Goal: Task Accomplishment & Management: Use online tool/utility

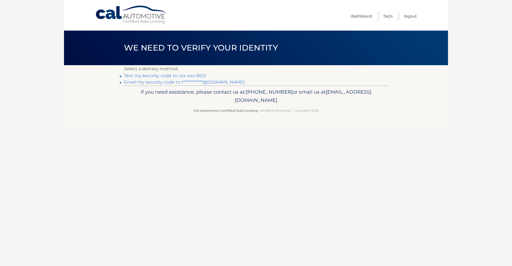
click at [197, 76] on link "Text my security code to xxx-xxx-9513" at bounding box center [165, 75] width 82 height 5
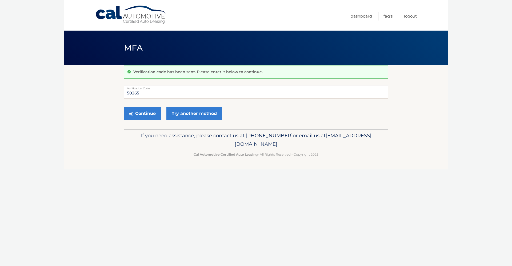
type input "502655"
click at [142, 114] on button "Continue" at bounding box center [142, 113] width 37 height 13
click at [148, 113] on button "Continue" at bounding box center [142, 113] width 37 height 13
click at [150, 115] on button "Continue" at bounding box center [142, 113] width 37 height 13
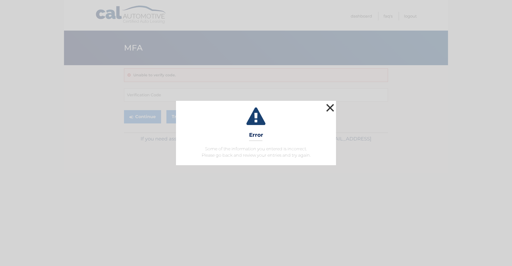
click at [329, 107] on button "×" at bounding box center [330, 108] width 11 height 11
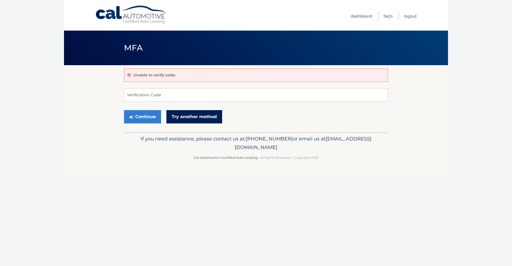
click at [186, 116] on link "Try another method" at bounding box center [194, 116] width 56 height 13
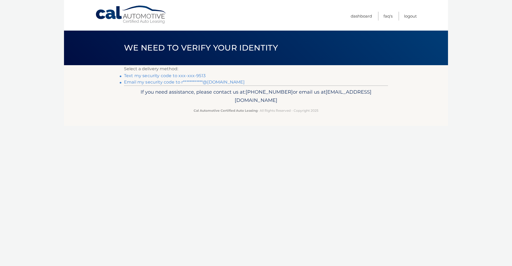
click at [154, 76] on link "Text my security code to xxx-xxx-9513" at bounding box center [165, 75] width 82 height 5
click at [172, 76] on link "Text my security code to xxx-xxx-9513" at bounding box center [165, 75] width 82 height 5
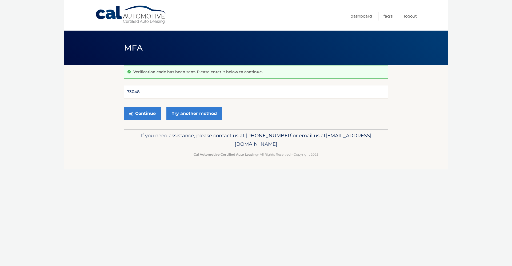
type input "730484"
click at [142, 114] on button "Continue" at bounding box center [142, 113] width 37 height 13
click at [153, 114] on button "Continue" at bounding box center [142, 113] width 37 height 13
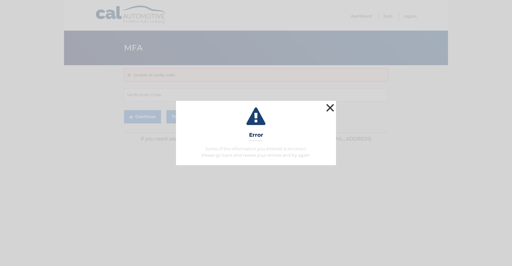
click at [330, 109] on button "×" at bounding box center [330, 108] width 11 height 11
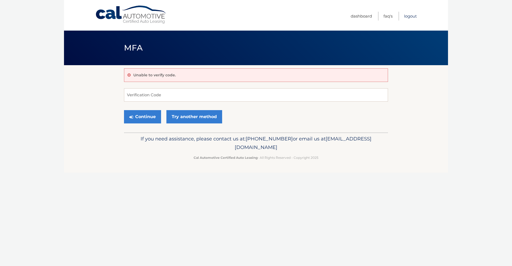
click at [412, 17] on link "Logout" at bounding box center [410, 16] width 13 height 9
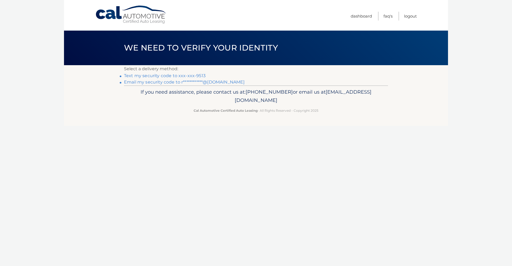
click at [197, 75] on link "Text my security code to xxx-xxx-9513" at bounding box center [165, 75] width 82 height 5
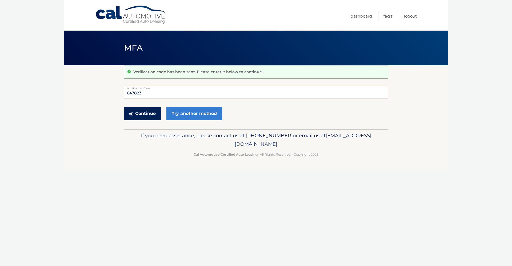
type input "647823"
click at [144, 112] on button "Continue" at bounding box center [142, 113] width 37 height 13
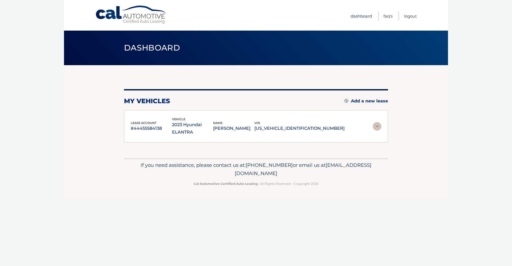
click at [359, 18] on link "Dashboard" at bounding box center [360, 16] width 21 height 9
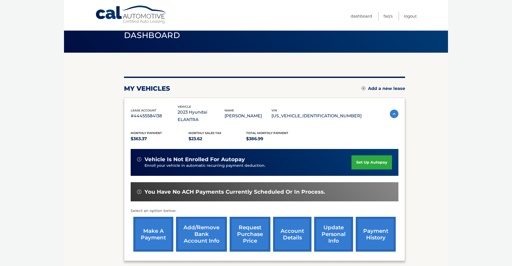
scroll to position [20, 0]
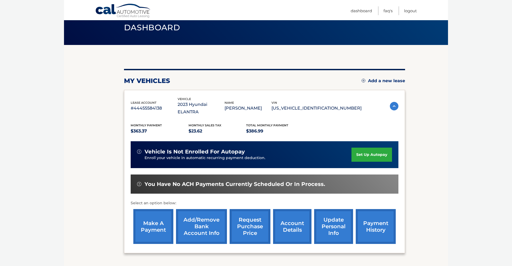
click at [148, 224] on link "make a payment" at bounding box center [153, 226] width 40 height 35
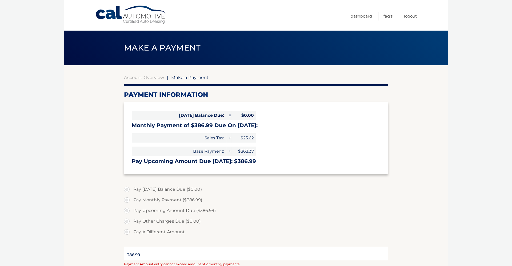
select select "YzUwZGVmMmUtNjRlMS00Y2QwLWE5ZTItNTI5ZGVkMDlhYWU2"
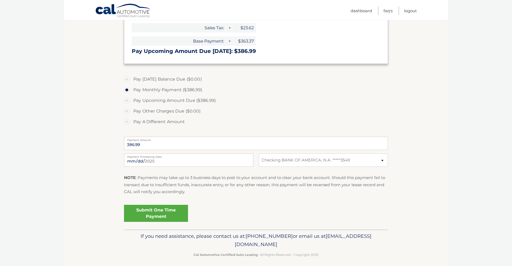
scroll to position [113, 0]
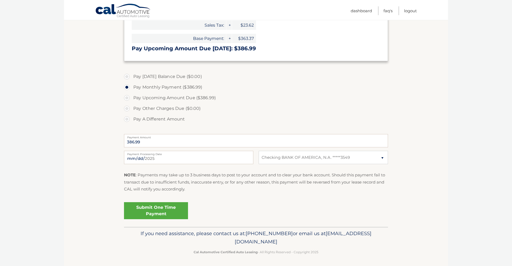
click at [167, 214] on link "Submit One Time Payment" at bounding box center [156, 210] width 64 height 17
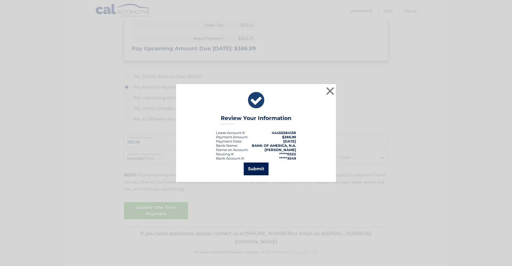
click at [259, 169] on button "Submit" at bounding box center [256, 169] width 25 height 13
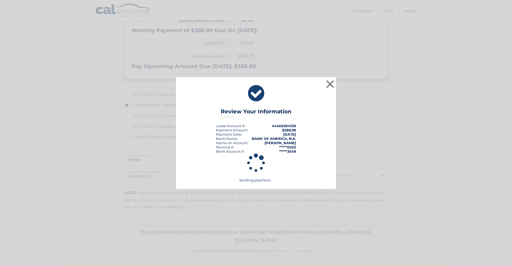
scroll to position [94, 0]
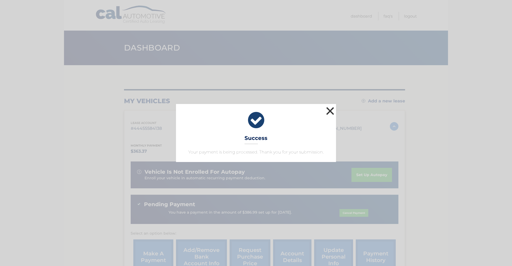
click at [332, 114] on button "×" at bounding box center [330, 111] width 11 height 11
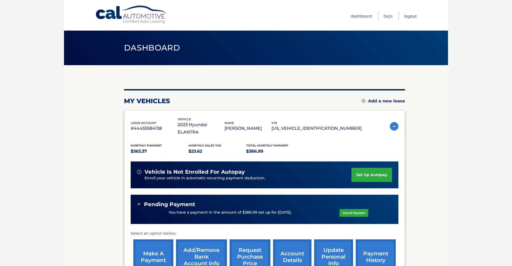
click at [412, 18] on link "Logout" at bounding box center [410, 16] width 13 height 9
